Goal: Use online tool/utility: Utilize a website feature to perform a specific function

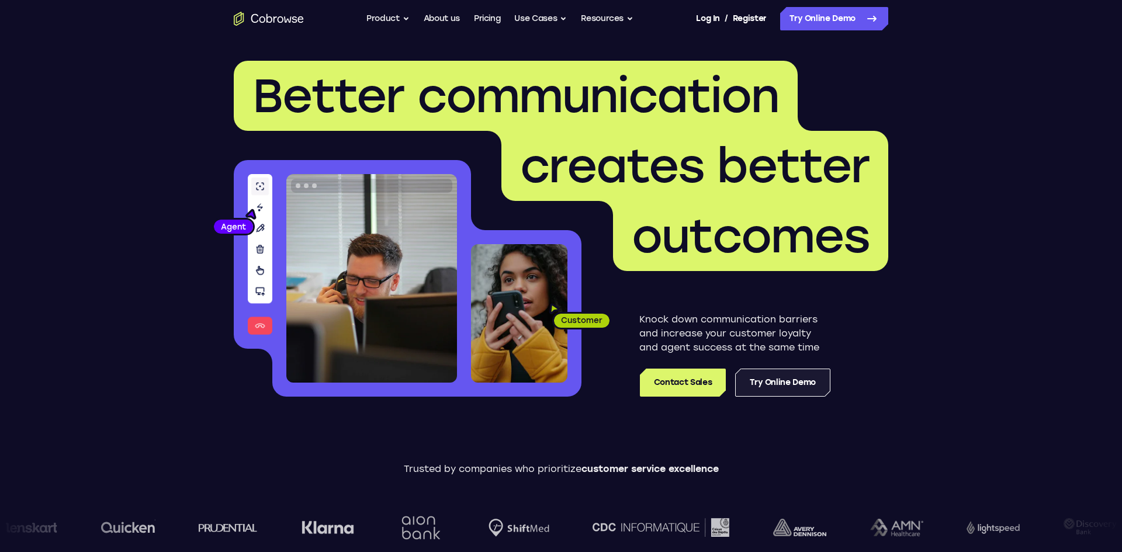
click at [773, 387] on link "Try Online Demo" at bounding box center [782, 383] width 95 height 28
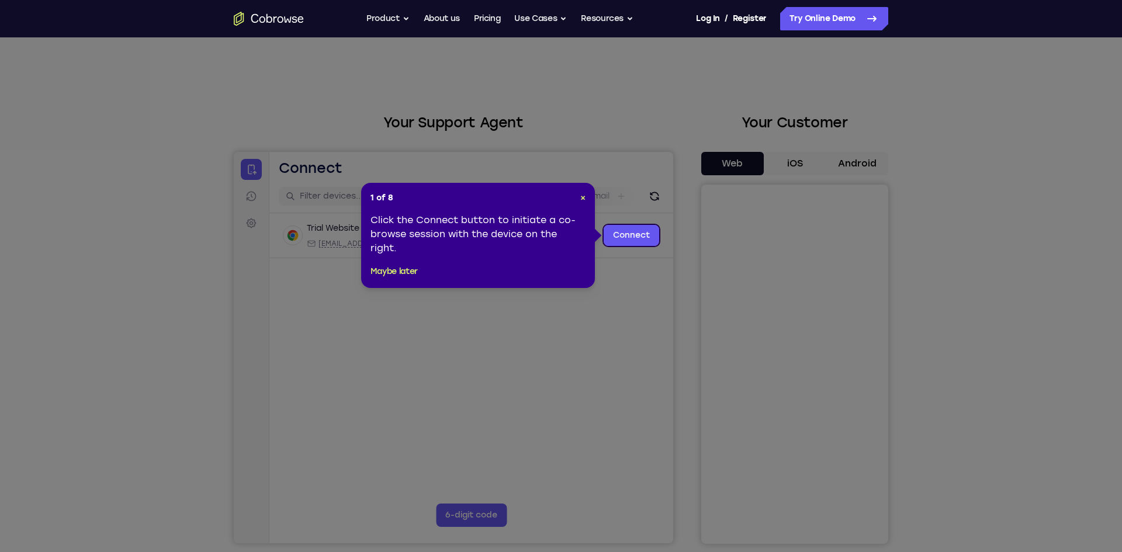
click at [584, 204] on div "1 of 8 × Click the Connect button to initiate a co-browse session with the devi…" at bounding box center [478, 235] width 234 height 105
click at [582, 200] on span "×" at bounding box center [582, 198] width 5 height 10
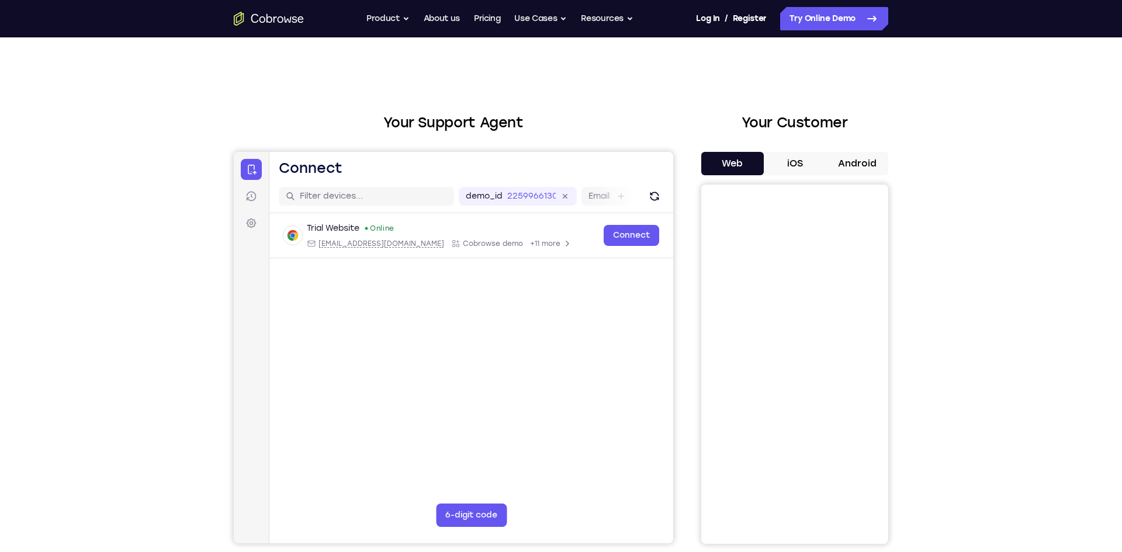
click at [837, 169] on button "Android" at bounding box center [856, 163] width 63 height 23
